Goal: Find specific page/section: Find specific page/section

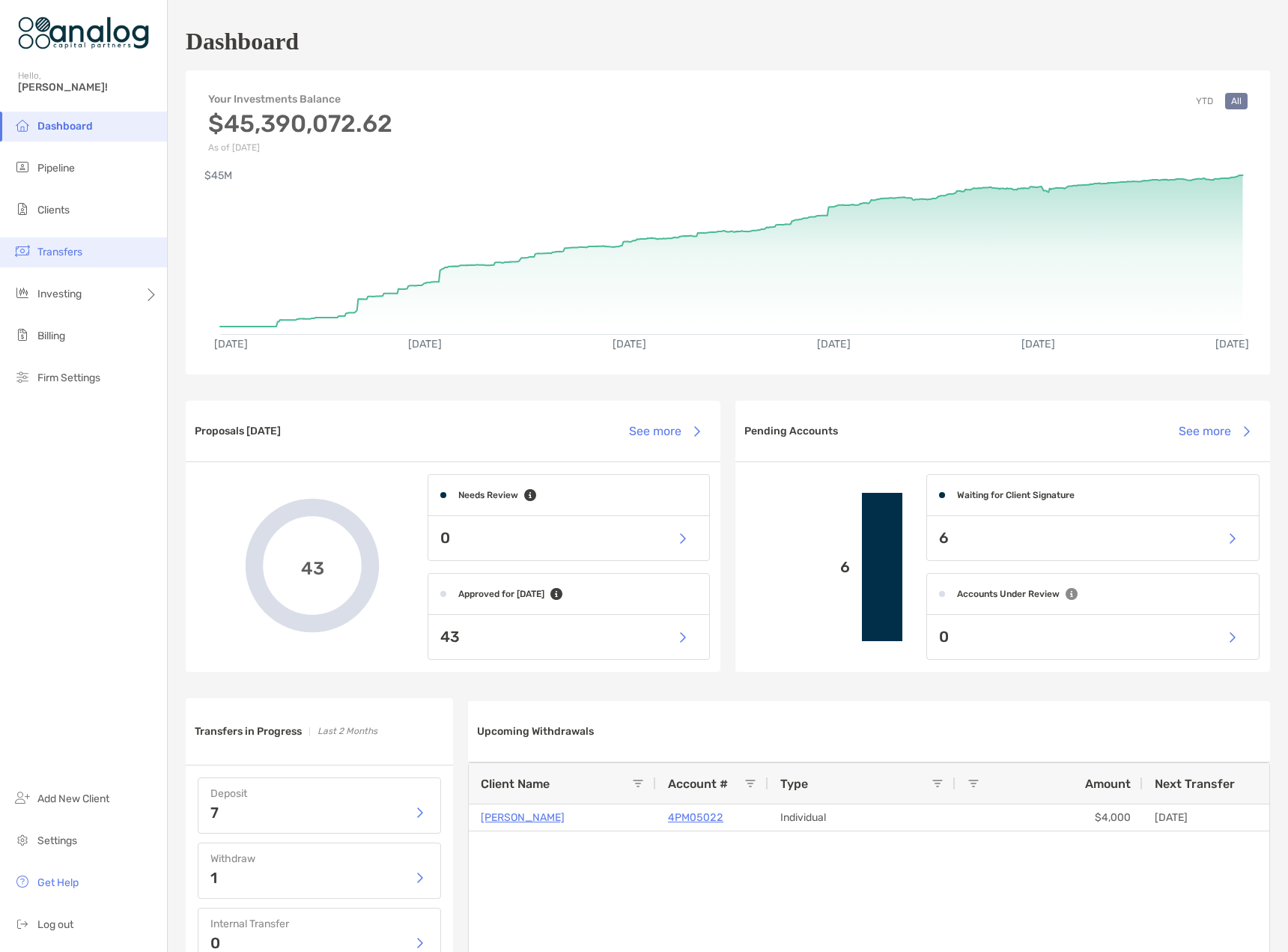
click at [79, 248] on span "Transfers" at bounding box center [60, 252] width 45 height 13
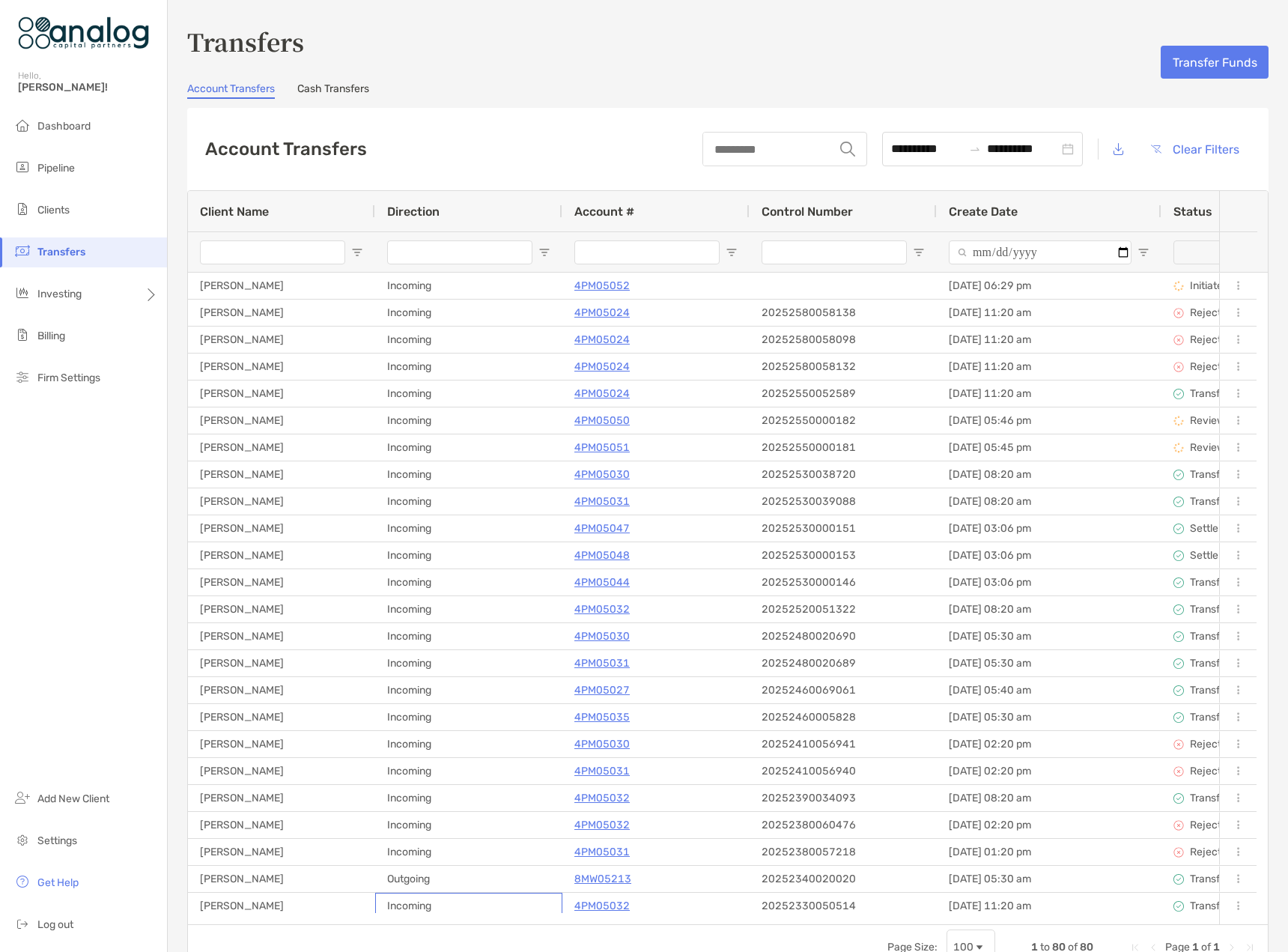
drag, startPoint x: 526, startPoint y: 913, endPoint x: 552, endPoint y: 914, distance: 26.0
click at [552, 914] on div "Client Name Direction Account # Control Number Create Date Status Type Contra F…" at bounding box center [728, 557] width 1080 height 733
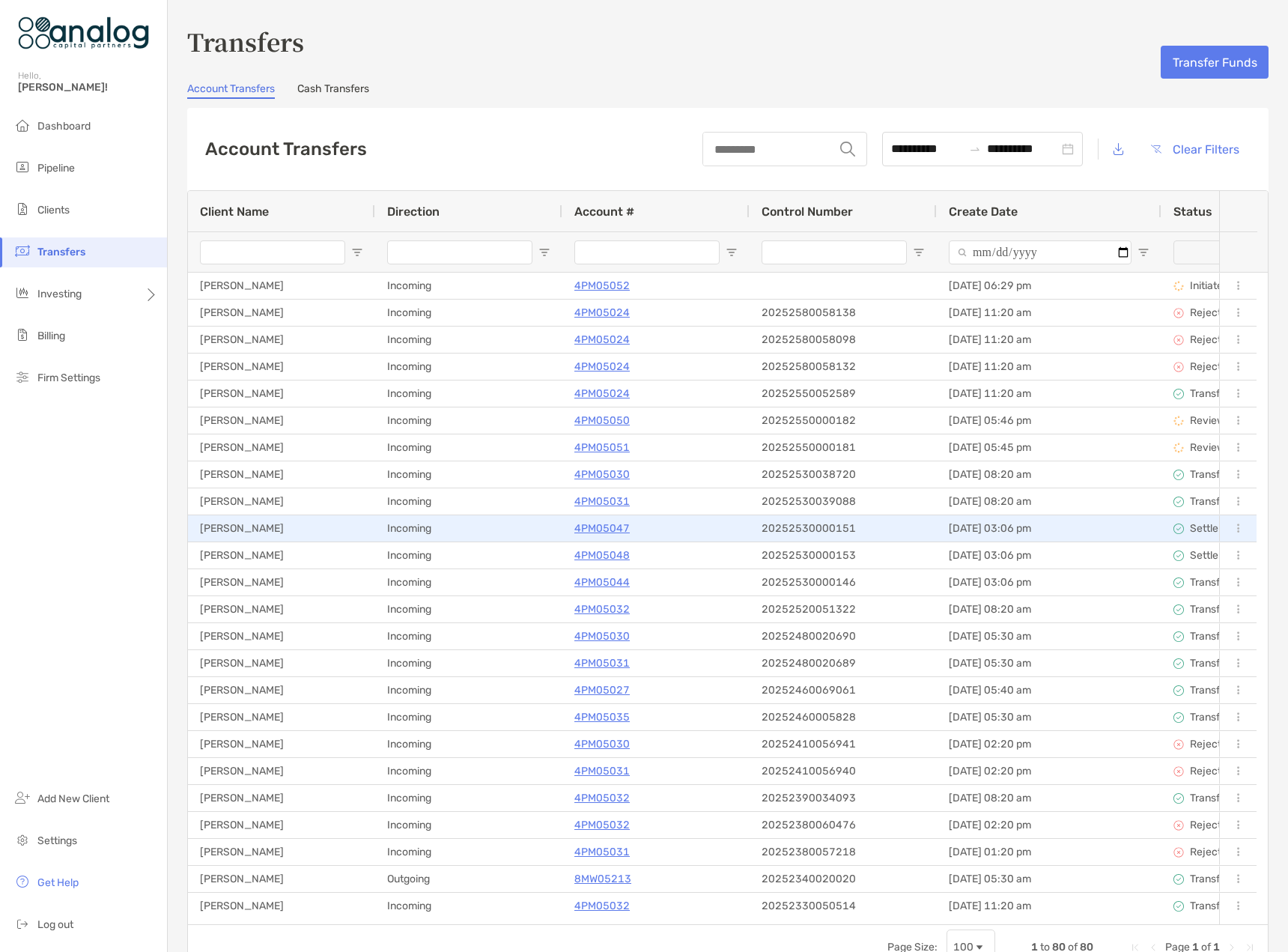
click at [607, 532] on p "4PM05047" at bounding box center [602, 528] width 56 height 19
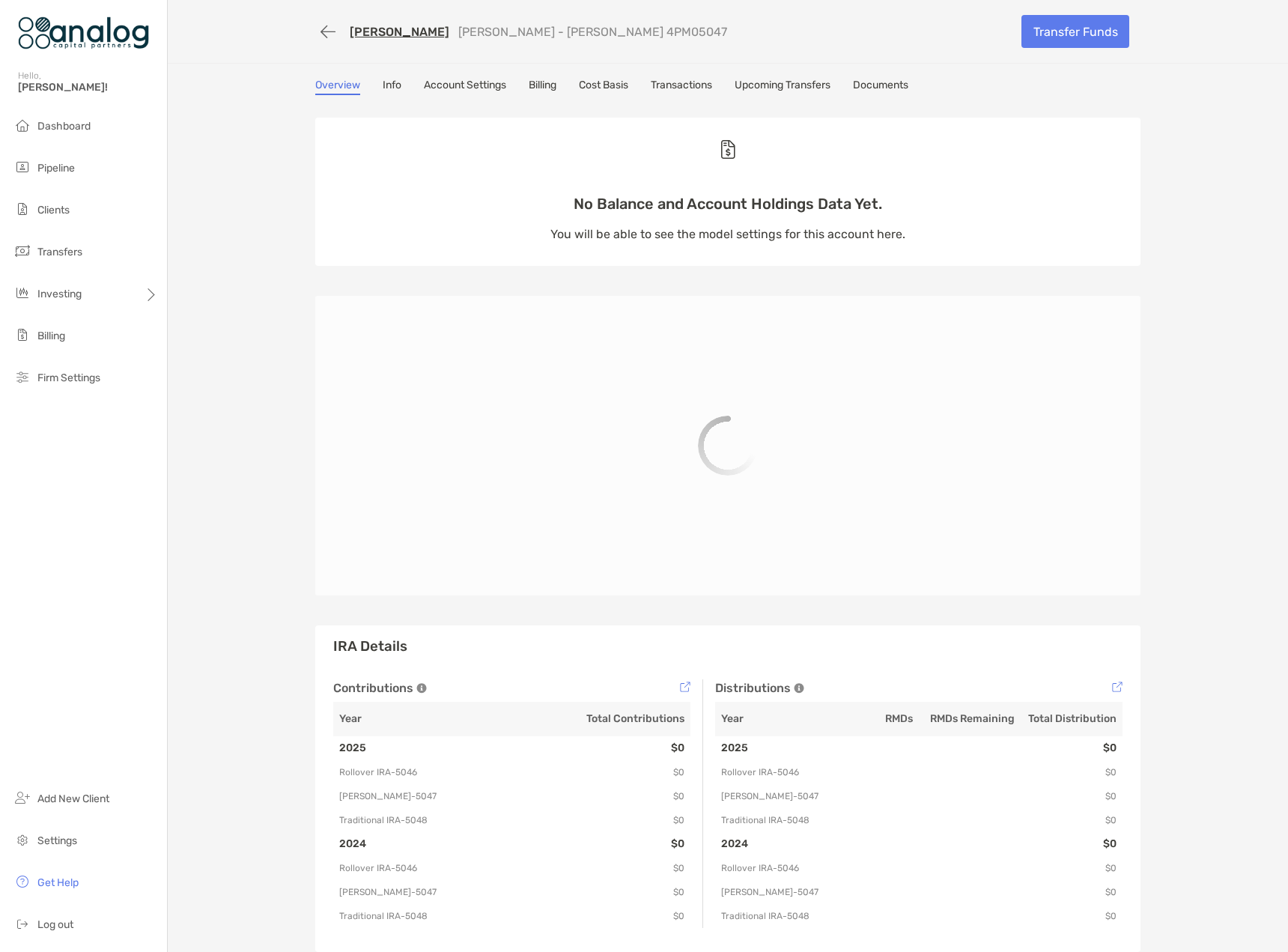
click at [391, 34] on link "Byron Michael" at bounding box center [399, 31] width 100 height 14
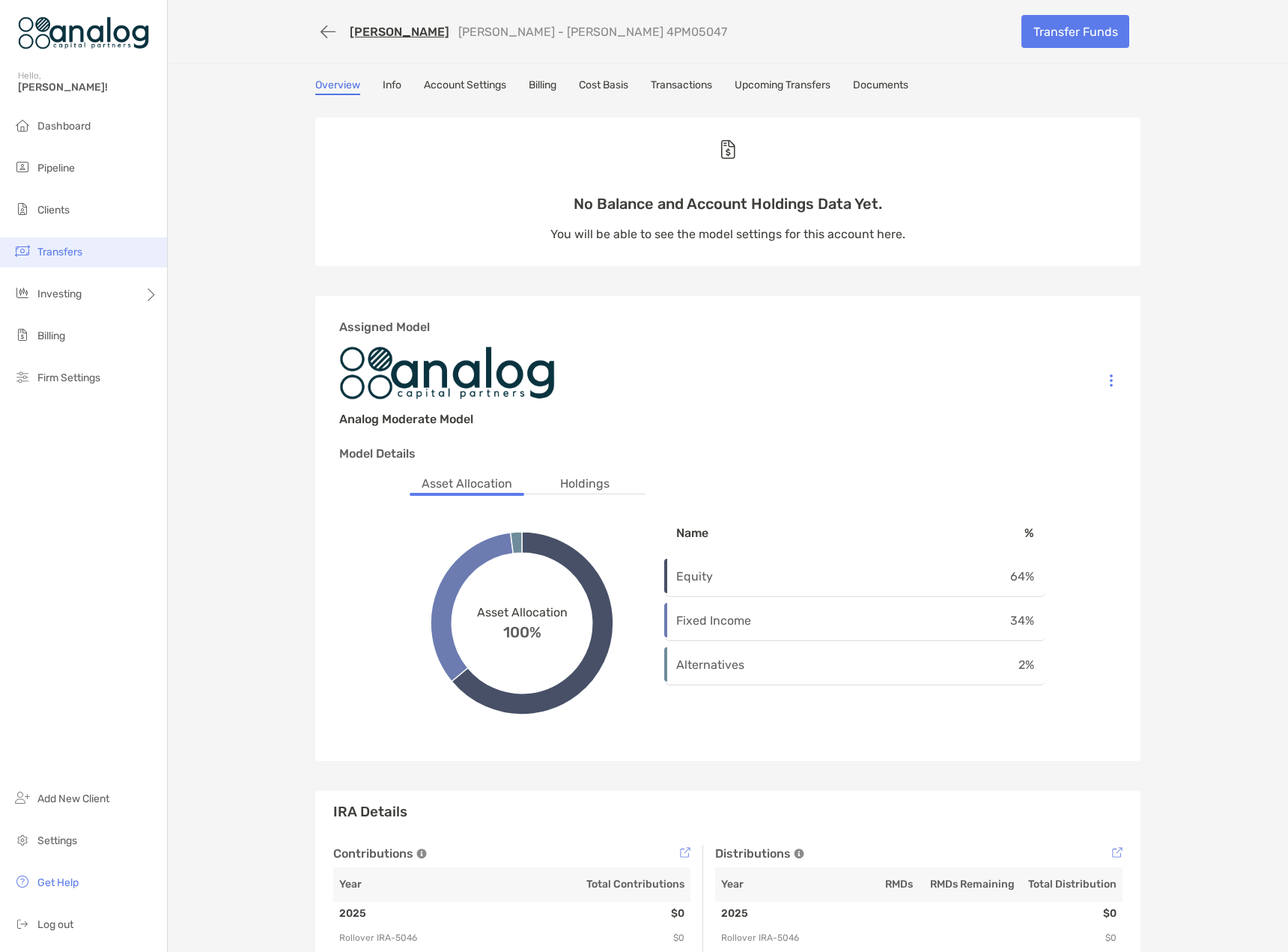
click at [57, 258] on span "Transfers" at bounding box center [60, 252] width 45 height 13
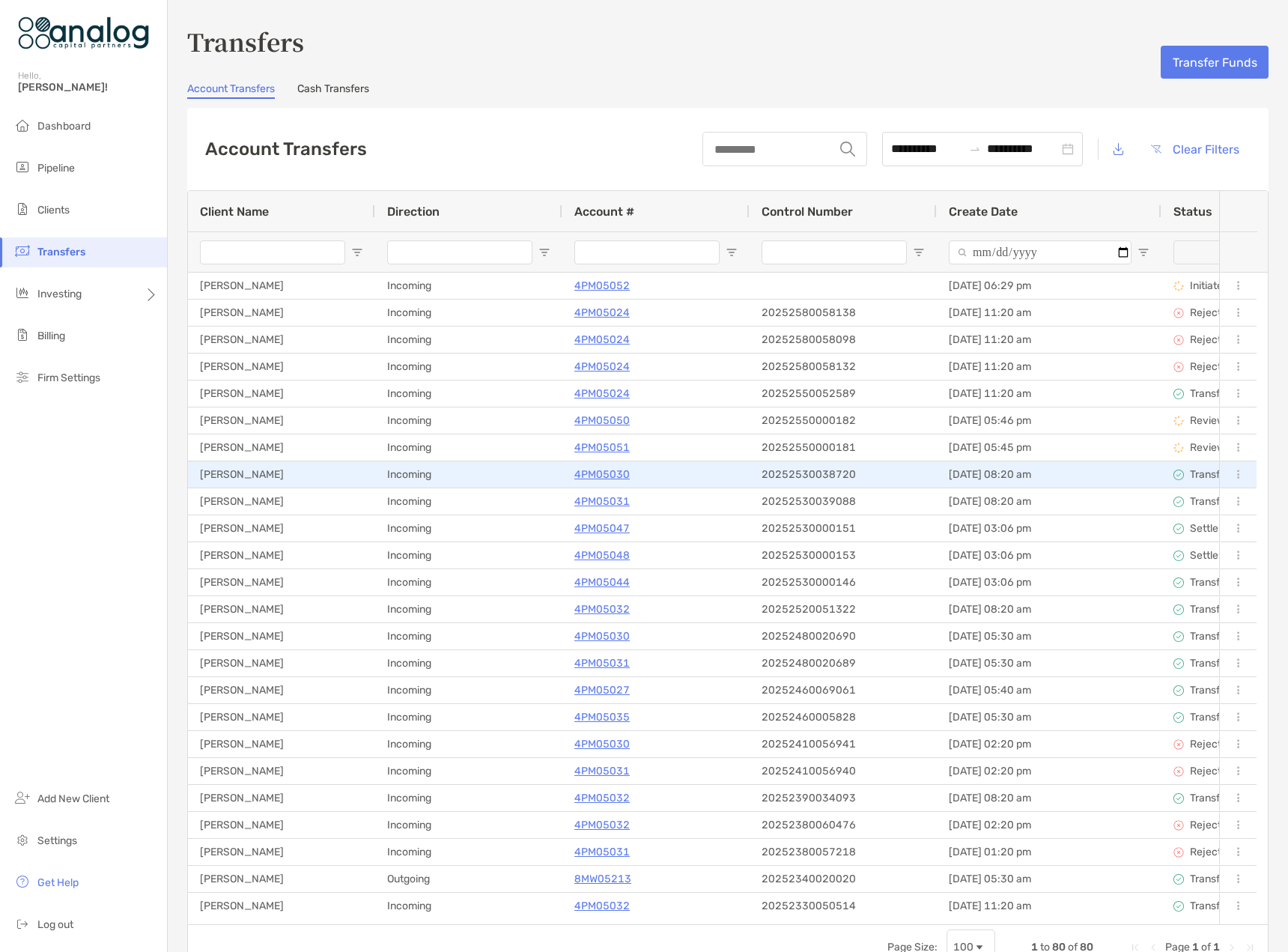
click at [604, 475] on p "4PM05030" at bounding box center [602, 475] width 56 height 19
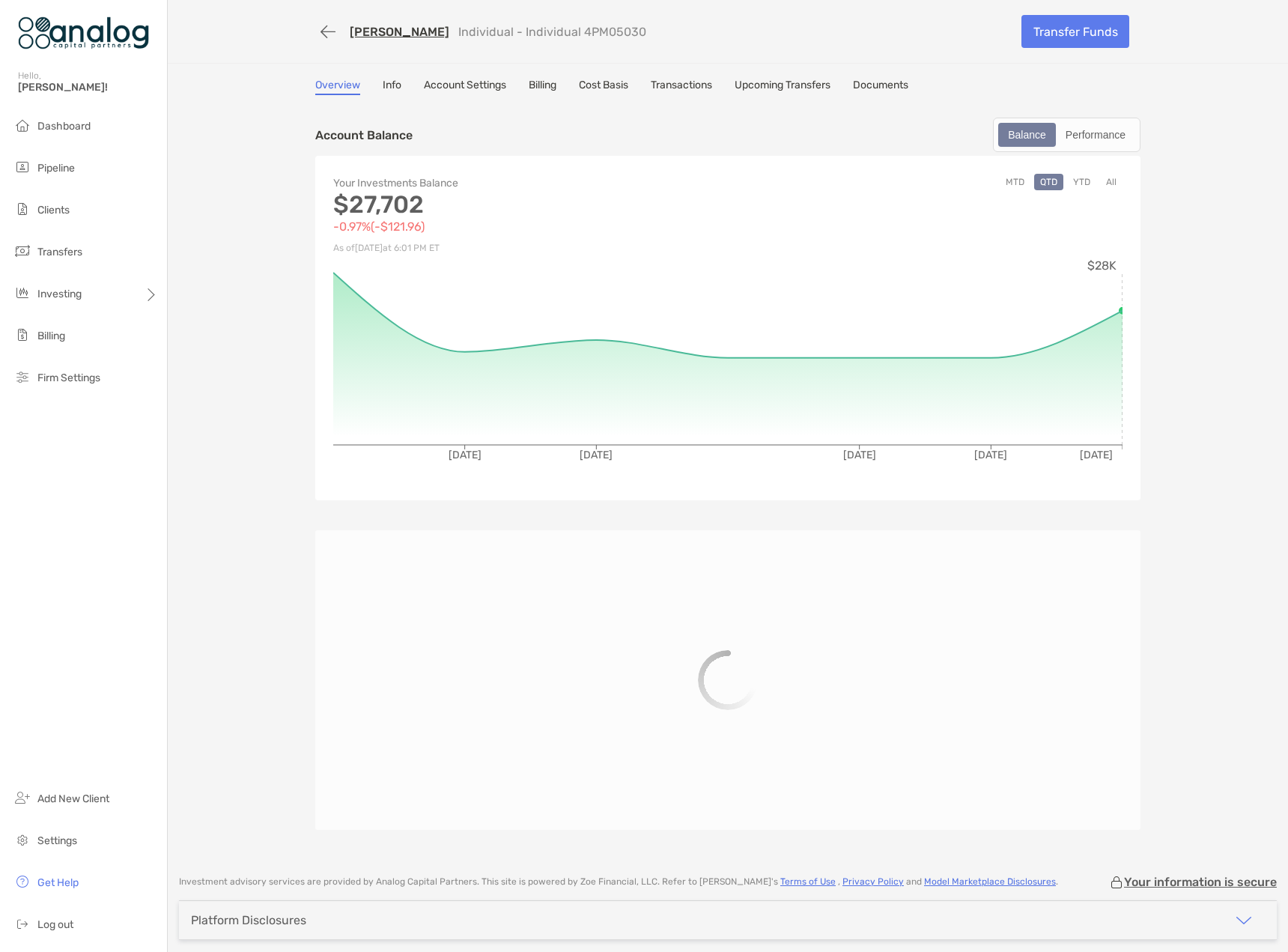
click at [376, 28] on link "[PERSON_NAME]" at bounding box center [399, 31] width 100 height 14
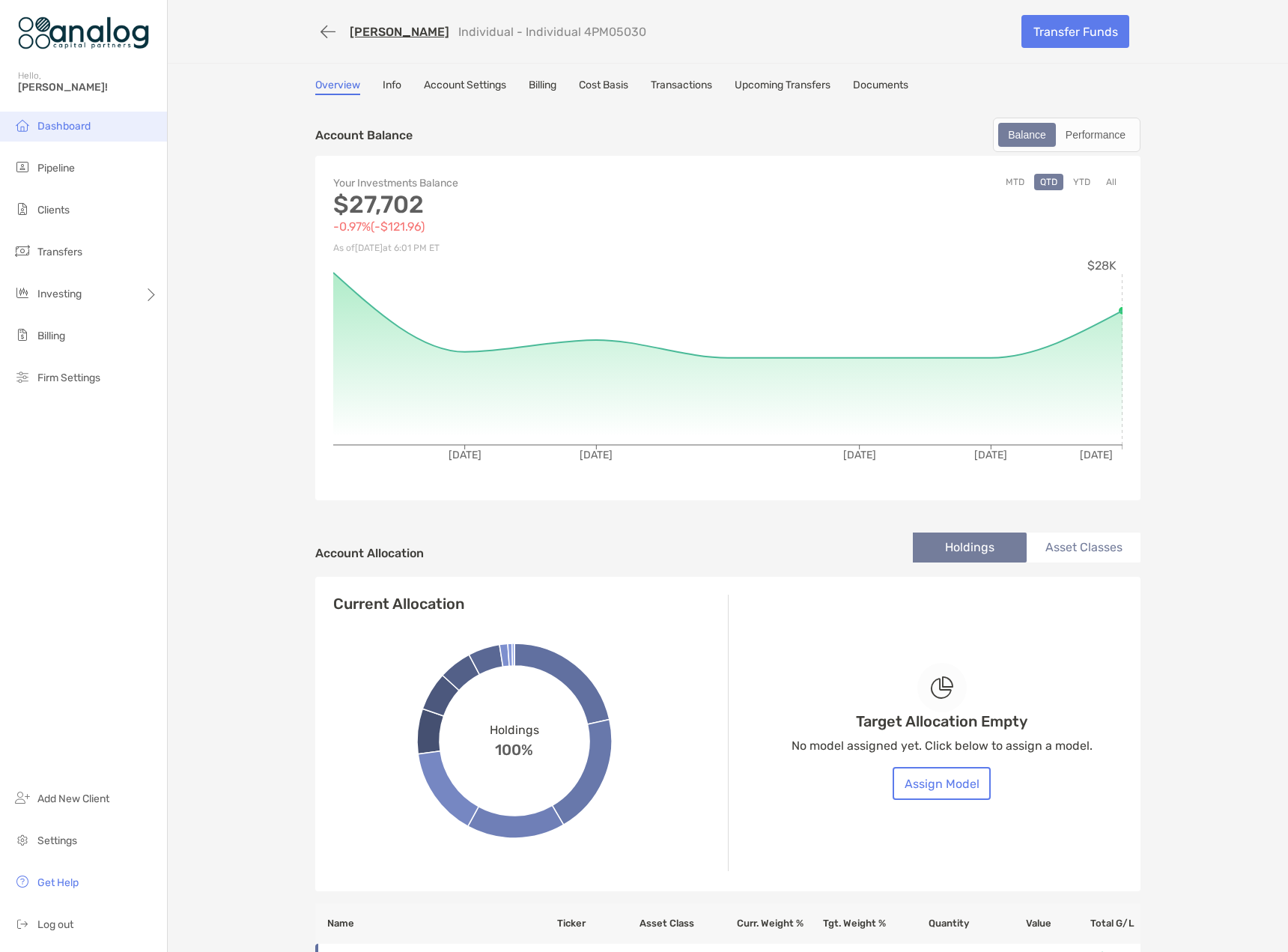
click at [69, 126] on span "Dashboard" at bounding box center [64, 126] width 53 height 13
